Goal: Book appointment/travel/reservation

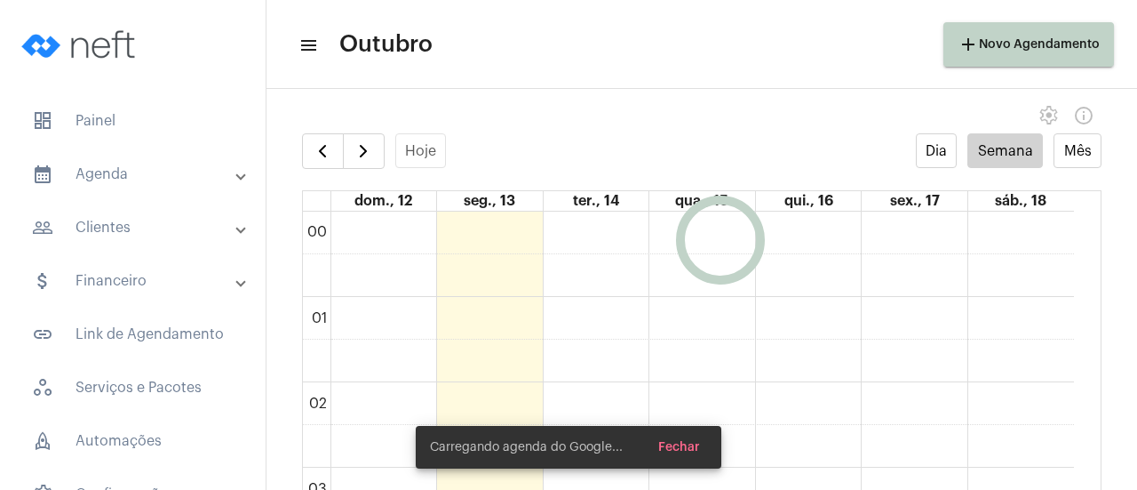
scroll to position [514, 0]
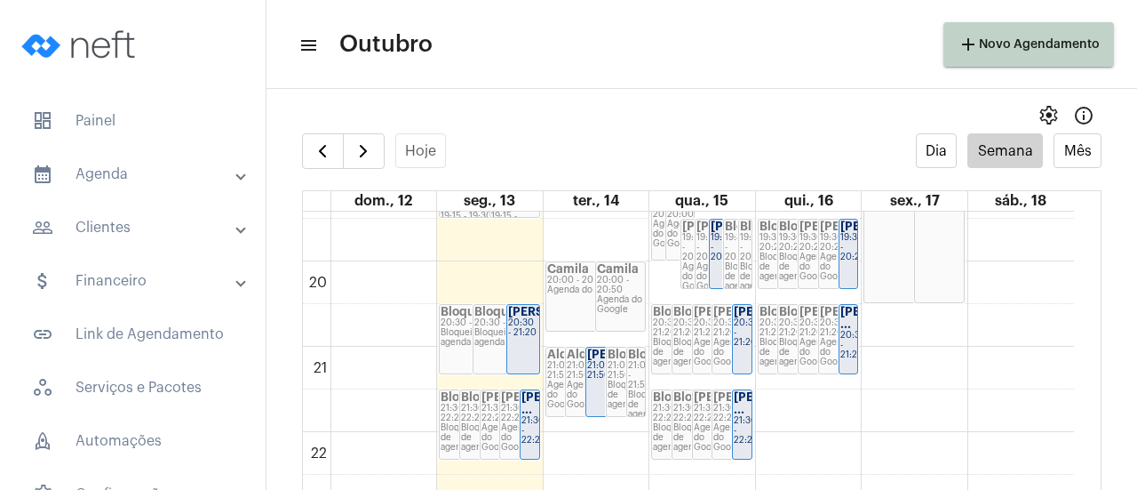
scroll to position [1660, 0]
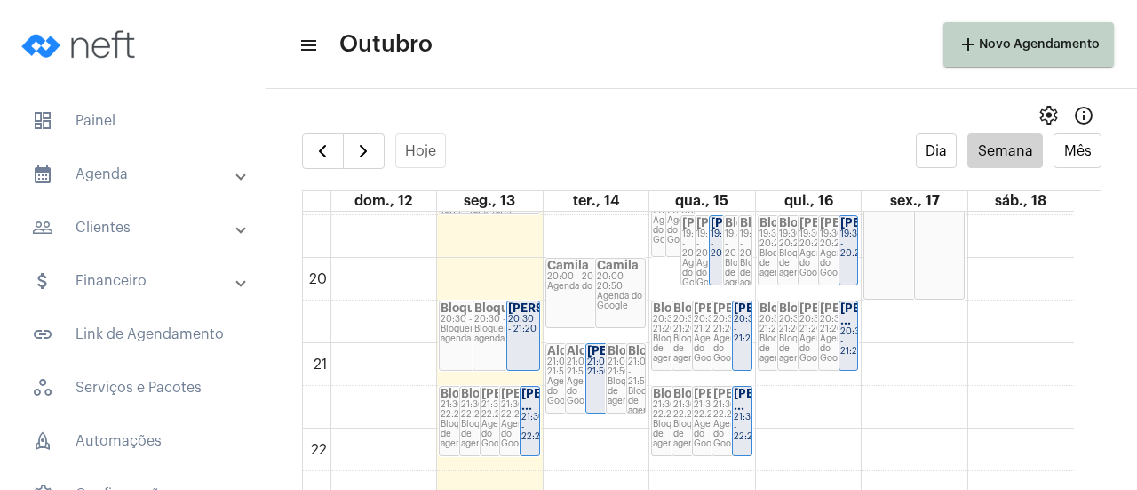
click at [517, 328] on div "20:30 - 21:20" at bounding box center [523, 325] width 30 height 20
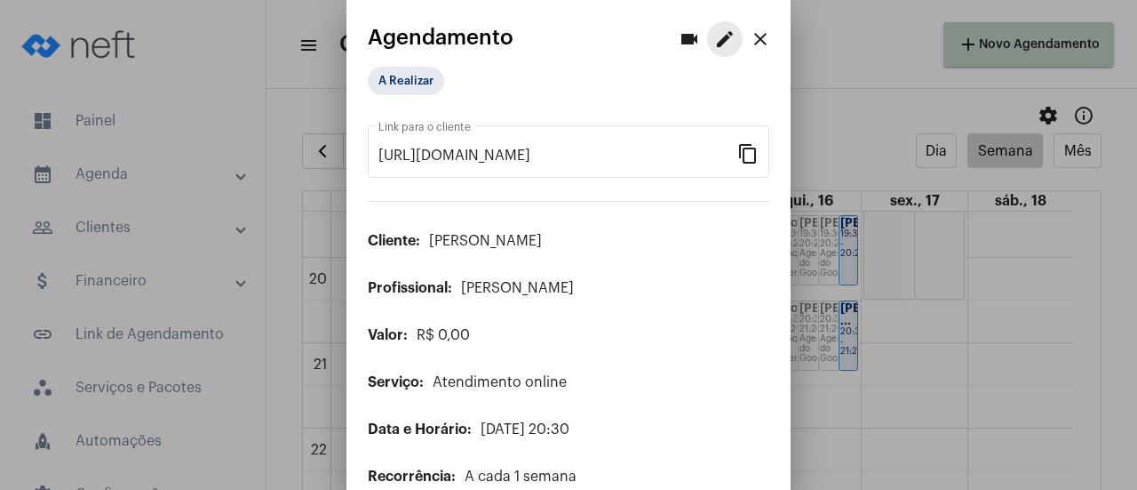
click at [716, 42] on mat-icon "edit" at bounding box center [724, 38] width 21 height 21
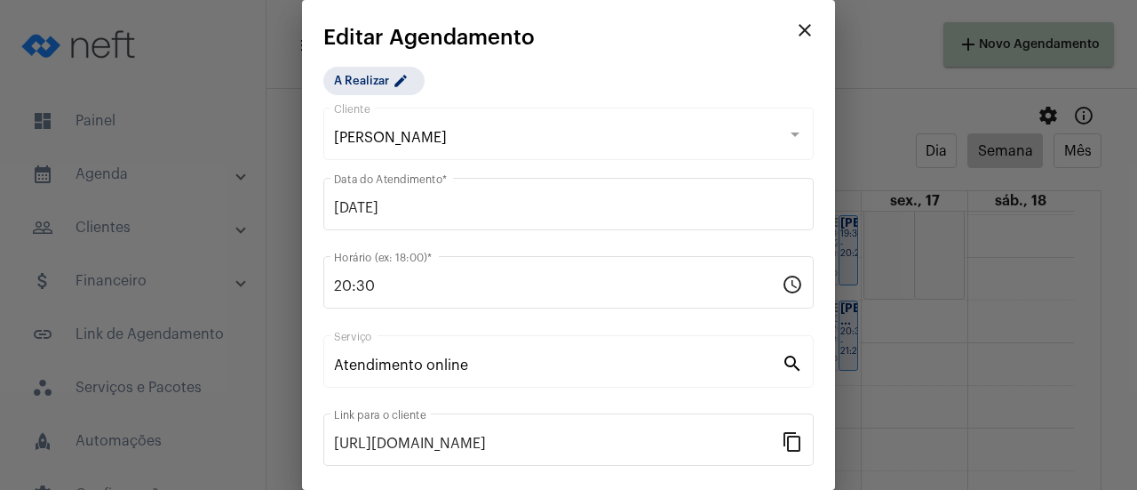
scroll to position [277, 0]
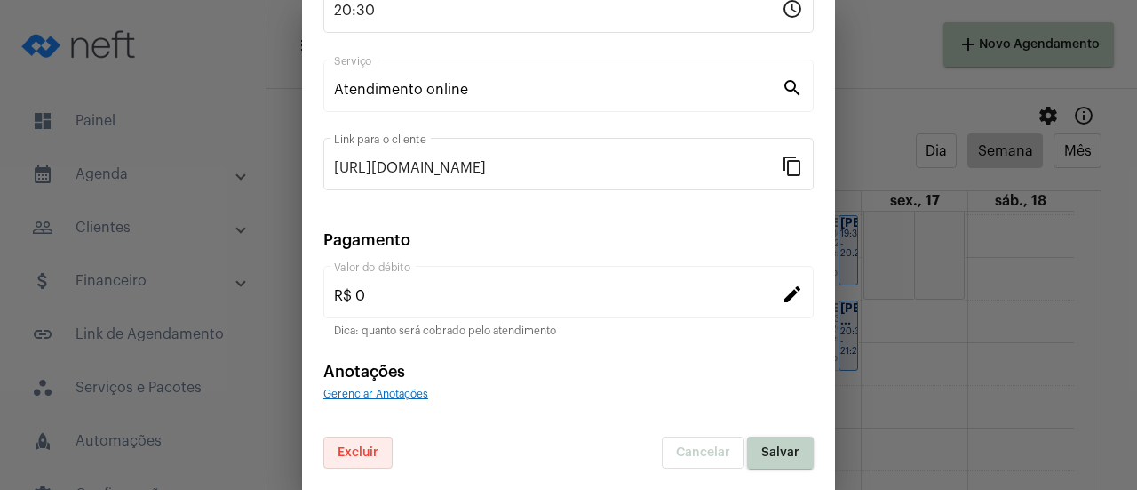
click at [386, 448] on button "Excluir" at bounding box center [357, 452] width 69 height 32
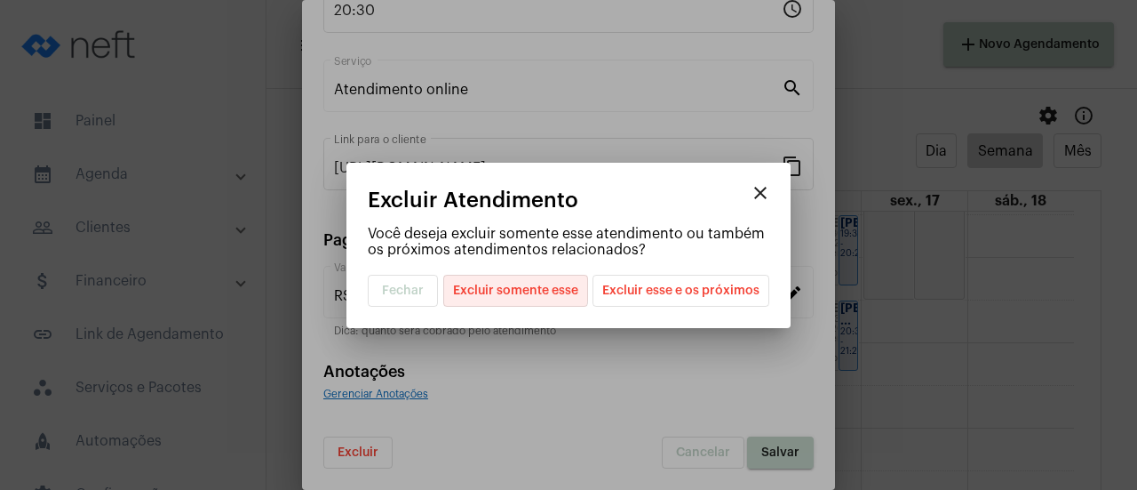
click at [512, 288] on span "Excluir somente esse" at bounding box center [515, 290] width 125 height 30
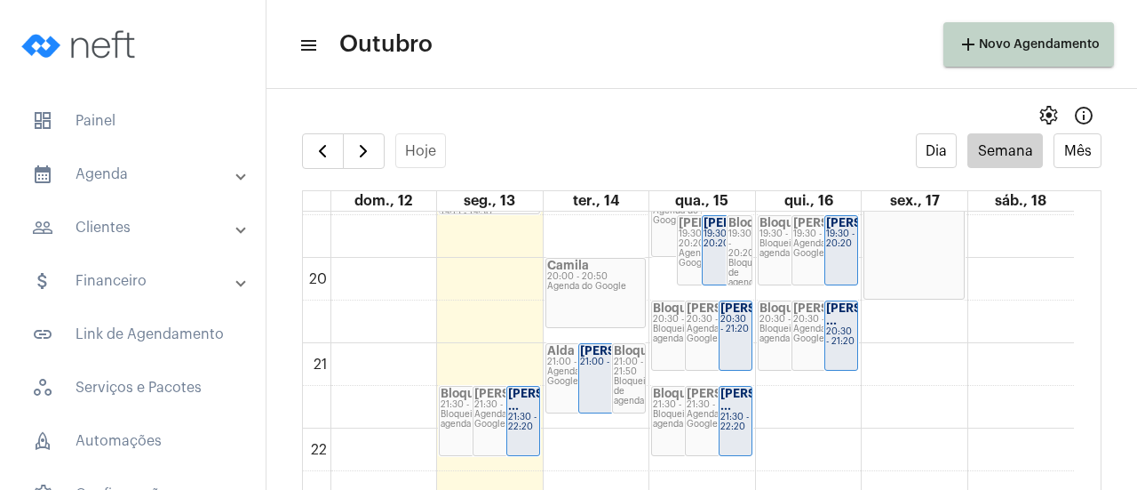
click at [599, 289] on div "Agenda do Google" at bounding box center [596, 287] width 98 height 10
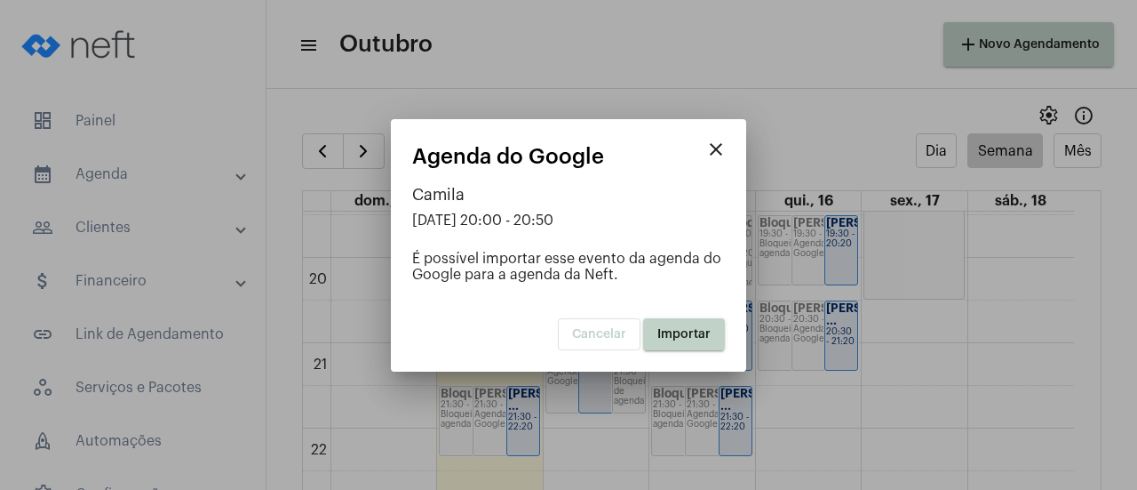
click at [674, 332] on span "Importar" at bounding box center [684, 334] width 53 height 12
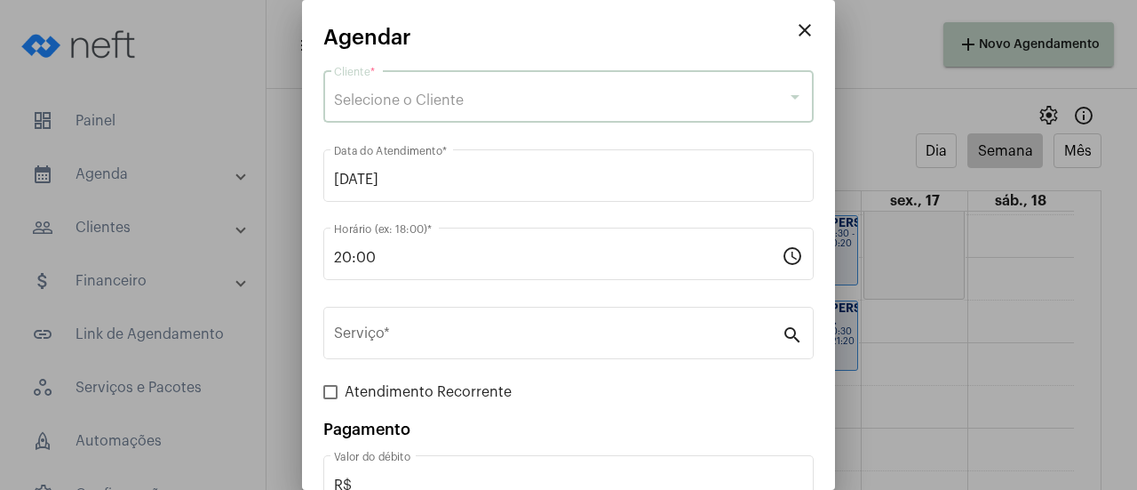
click at [590, 100] on div "Selecione o Cliente" at bounding box center [560, 100] width 453 height 16
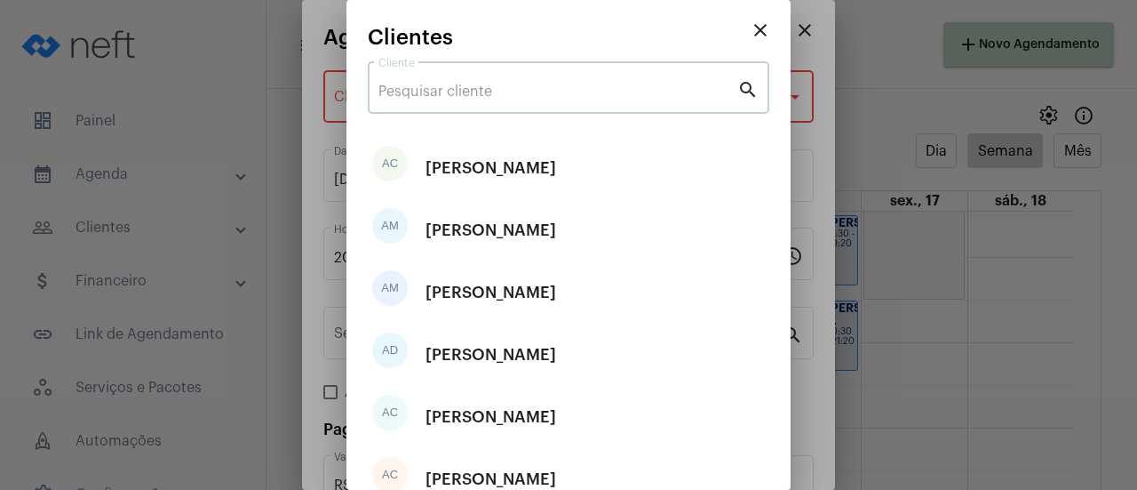
click at [585, 91] on input "Cliente" at bounding box center [558, 92] width 359 height 16
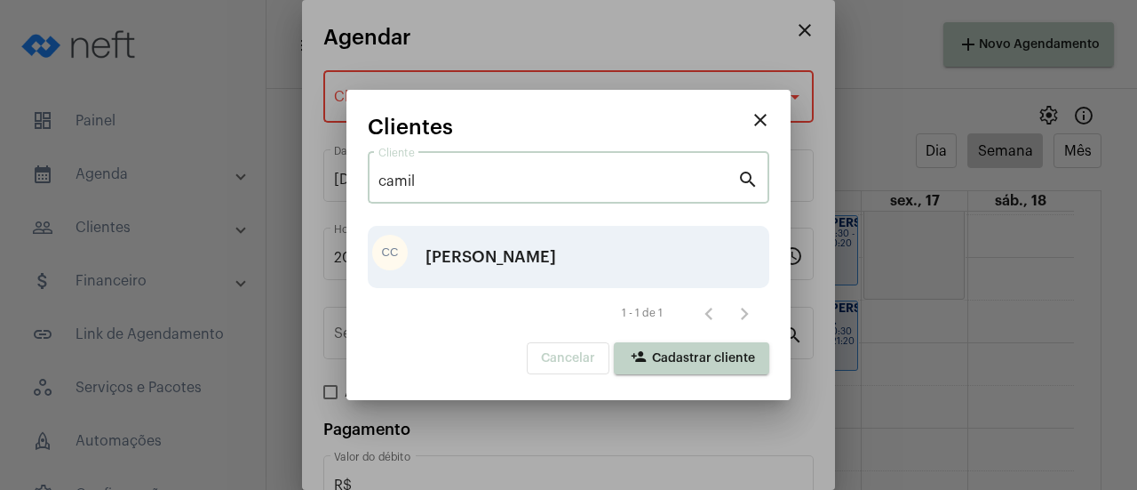
type input "camil"
click at [526, 259] on div "[PERSON_NAME]" at bounding box center [491, 256] width 131 height 53
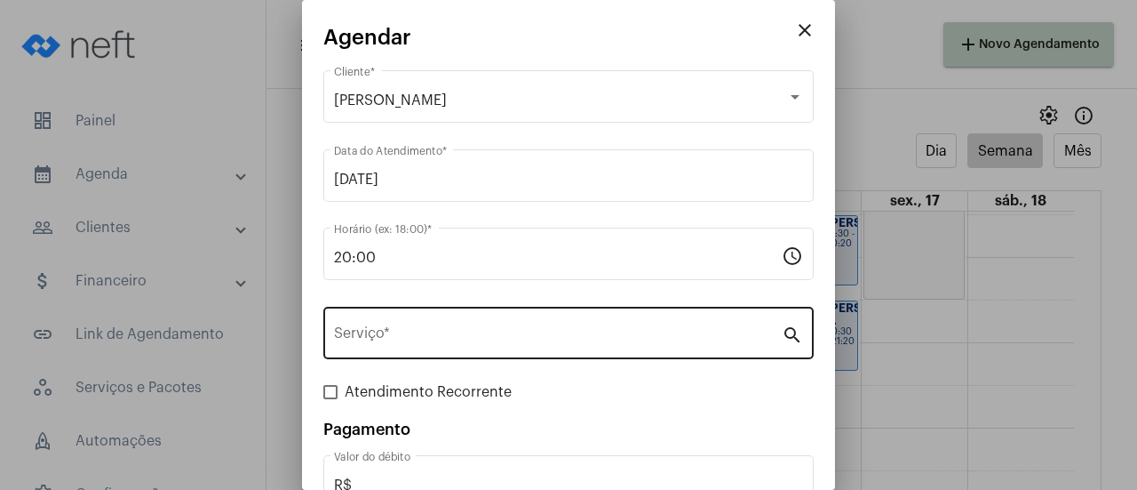
click at [457, 349] on div "Serviço *" at bounding box center [558, 331] width 448 height 56
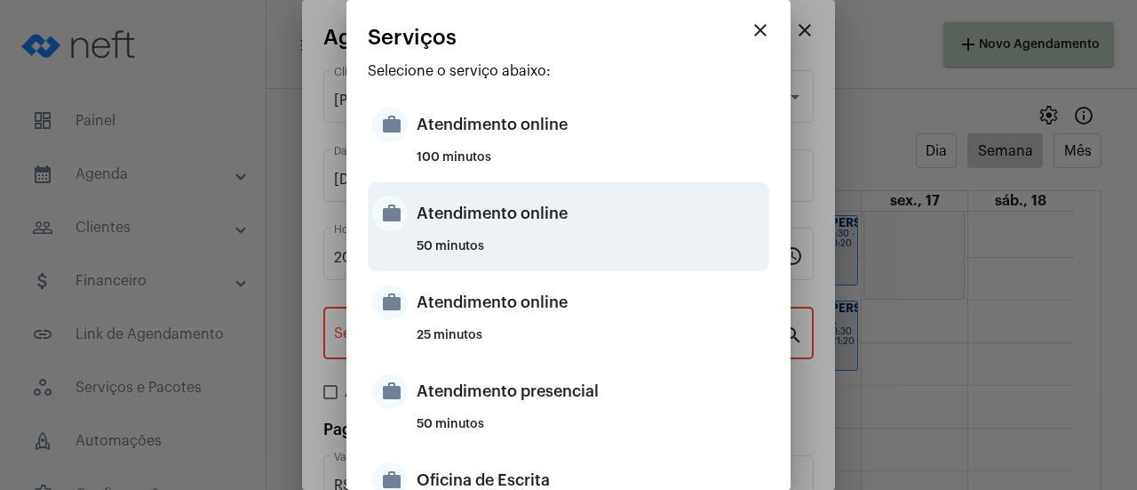
click at [498, 227] on div "Atendimento online" at bounding box center [591, 213] width 348 height 53
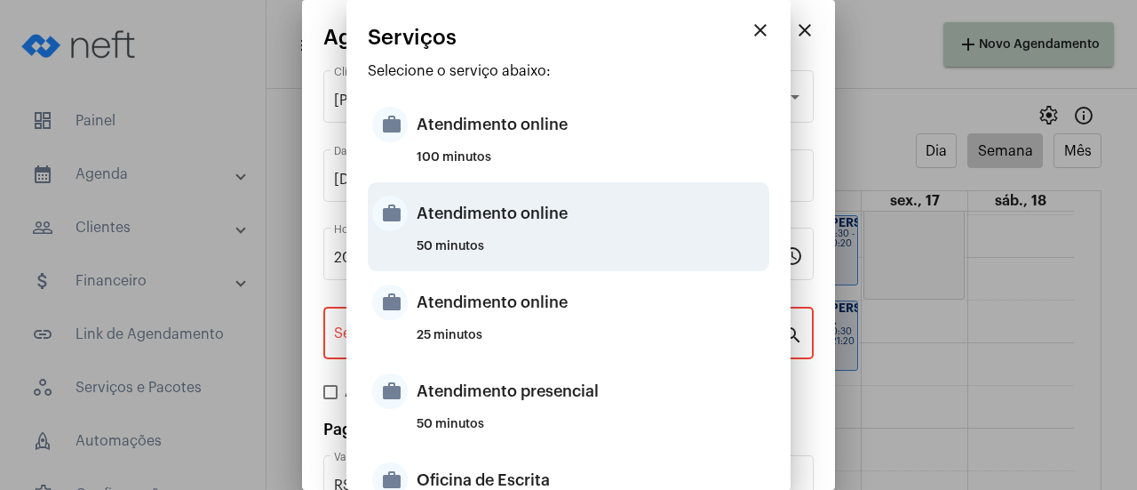
type input "Atendimento online"
type input "R$ 0"
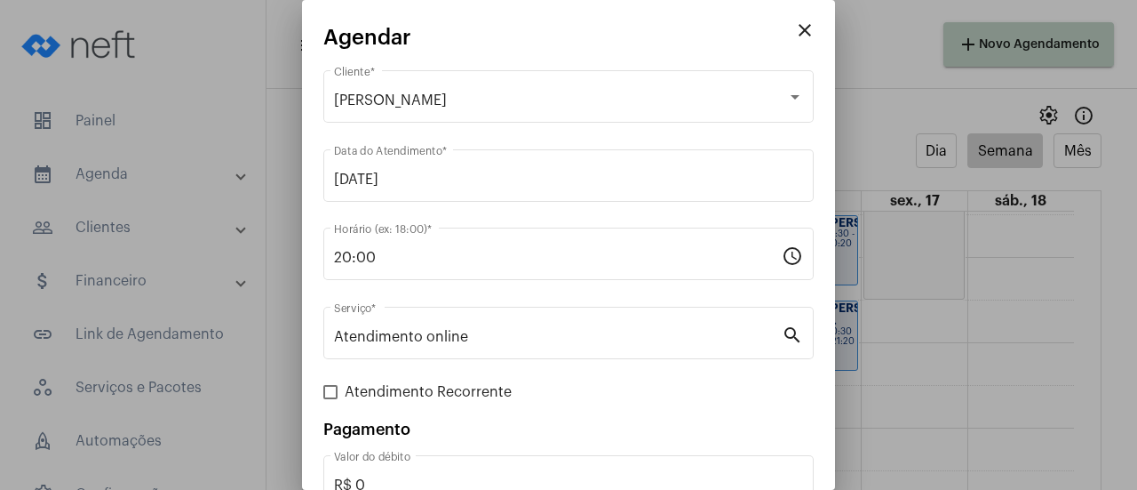
scroll to position [117, 0]
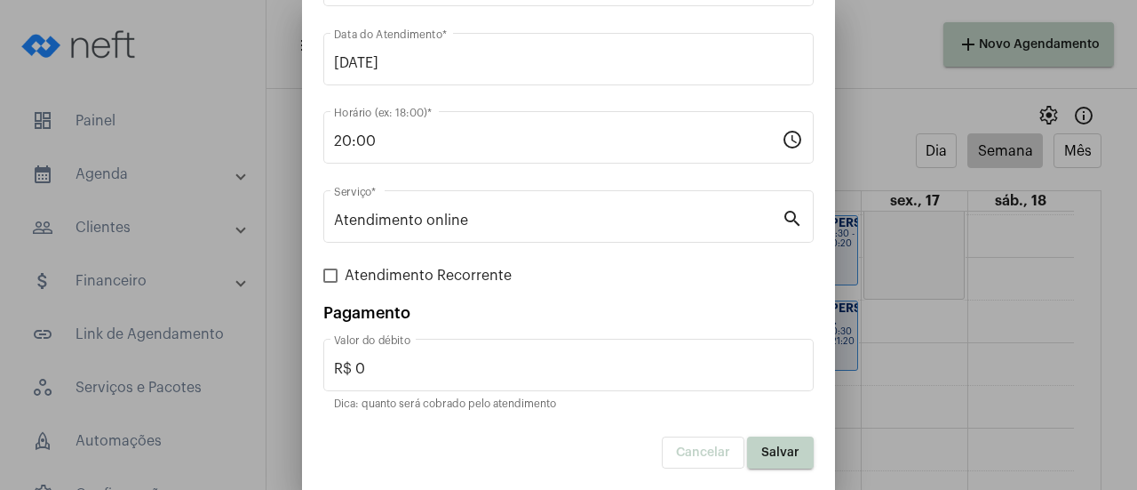
click at [781, 463] on button "Salvar" at bounding box center [780, 452] width 67 height 32
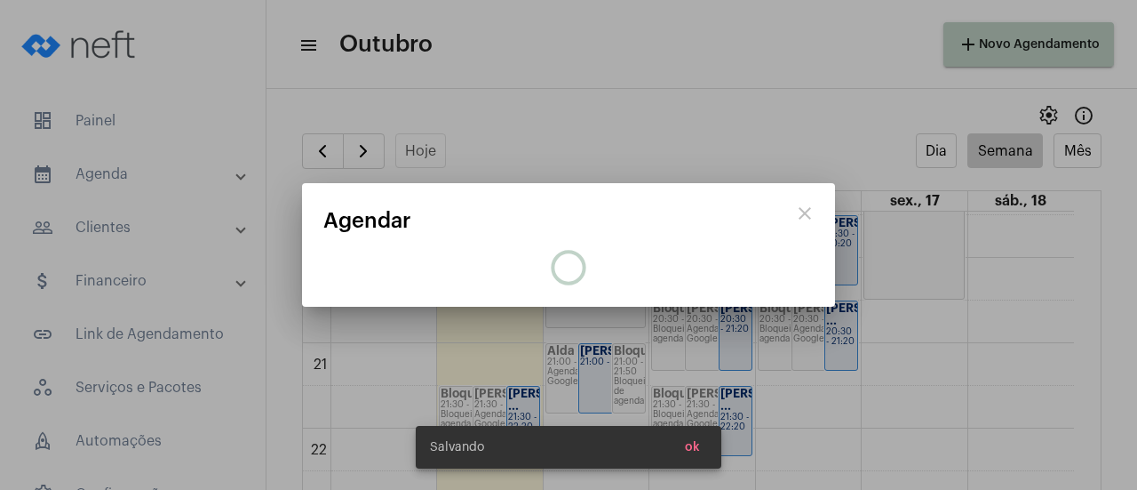
scroll to position [0, 0]
